Goal: Task Accomplishment & Management: Manage account settings

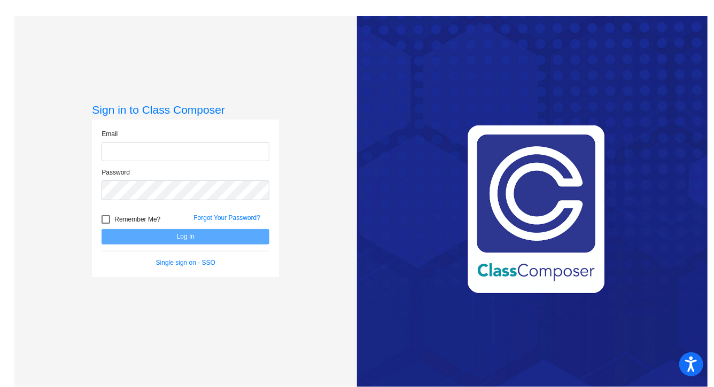
type input "[EMAIL_ADDRESS][DOMAIN_NAME]"
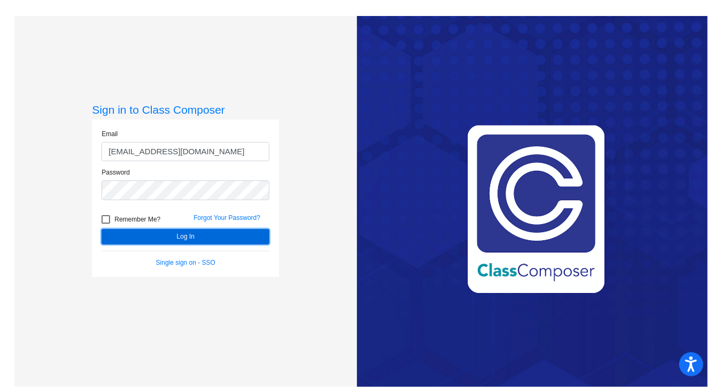
click at [191, 238] on button "Log In" at bounding box center [185, 236] width 168 height 15
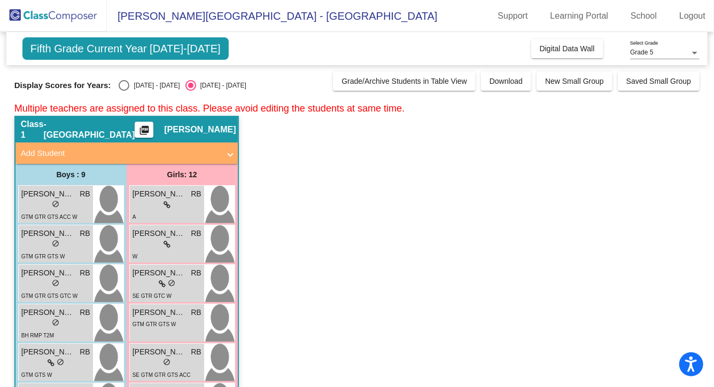
click at [121, 86] on div "Select an option" at bounding box center [124, 85] width 11 height 11
click at [123, 91] on input "[DATE] - [DATE]" at bounding box center [123, 91] width 1 height 1
radio input "true"
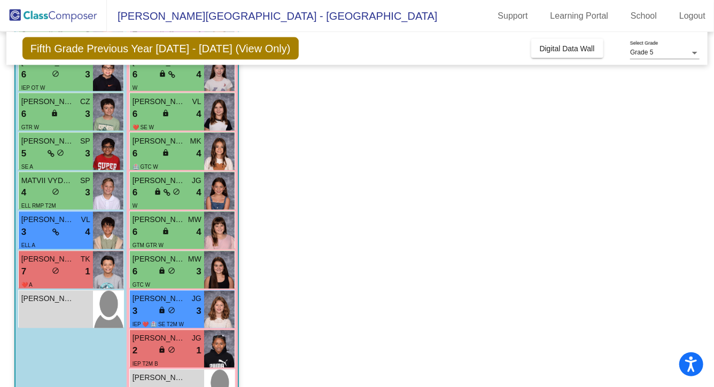
scroll to position [825, 0]
click at [182, 154] on div "6 lock do_not_disturb_alt 4" at bounding box center [166, 154] width 69 height 14
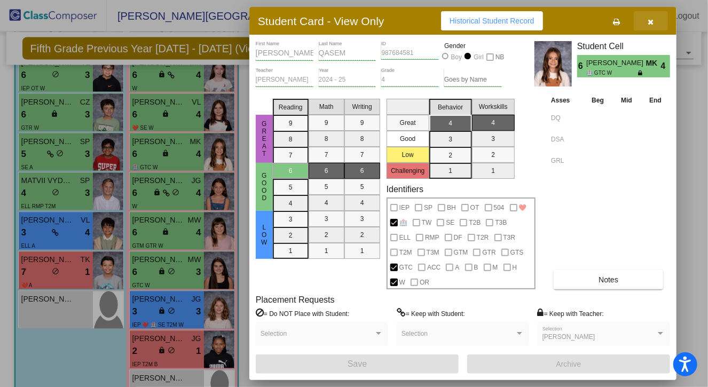
click at [653, 27] on button "button" at bounding box center [651, 20] width 34 height 19
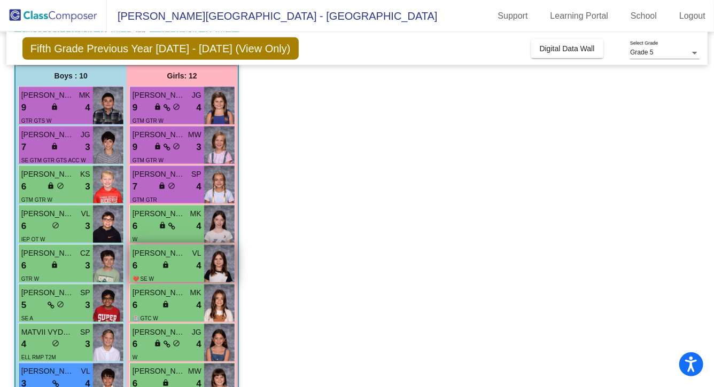
scroll to position [671, 0]
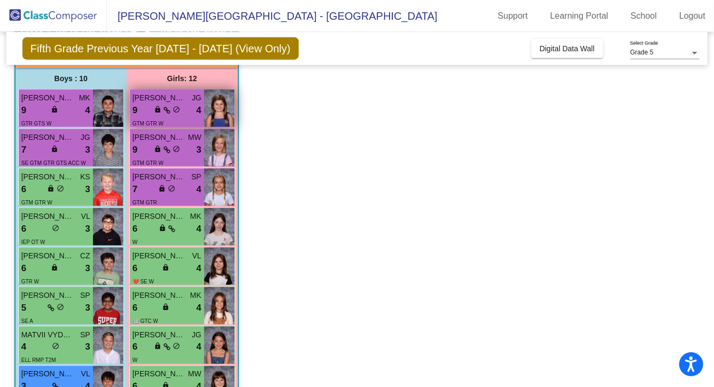
click at [188, 103] on div "[PERSON_NAME] JG" at bounding box center [166, 97] width 69 height 11
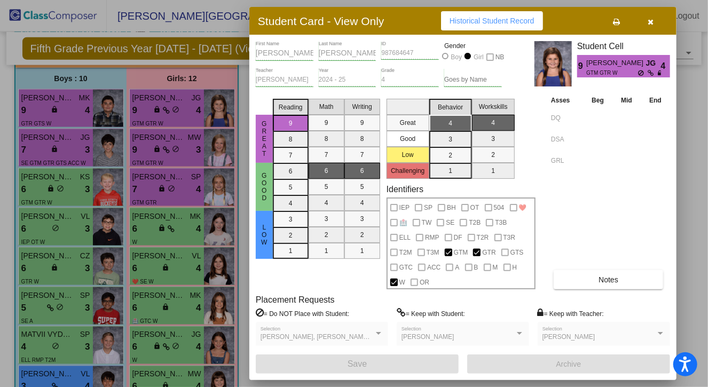
click at [656, 20] on button "button" at bounding box center [651, 20] width 34 height 19
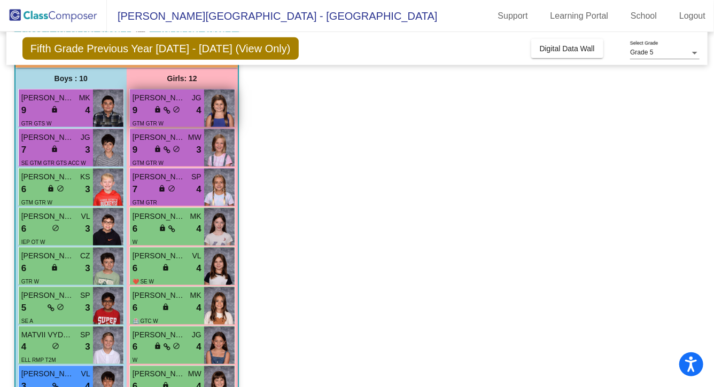
click at [183, 118] on div "GTM GTR W" at bounding box center [166, 123] width 69 height 11
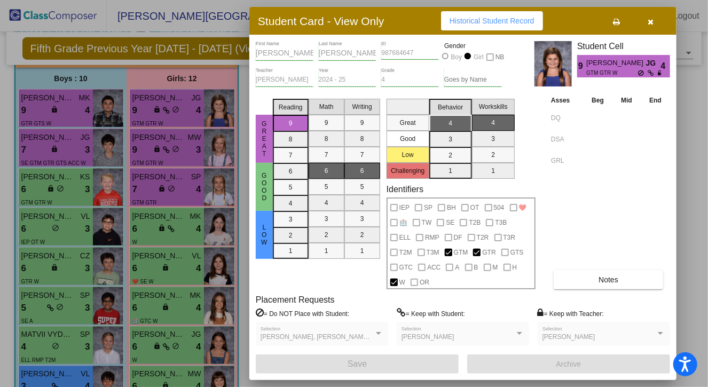
click at [361, 330] on div "[PERSON_NAME], [PERSON_NAME] MAIDEN Selection" at bounding box center [322, 336] width 123 height 19
click at [654, 19] on button "button" at bounding box center [651, 20] width 34 height 19
